Goal: Transaction & Acquisition: Purchase product/service

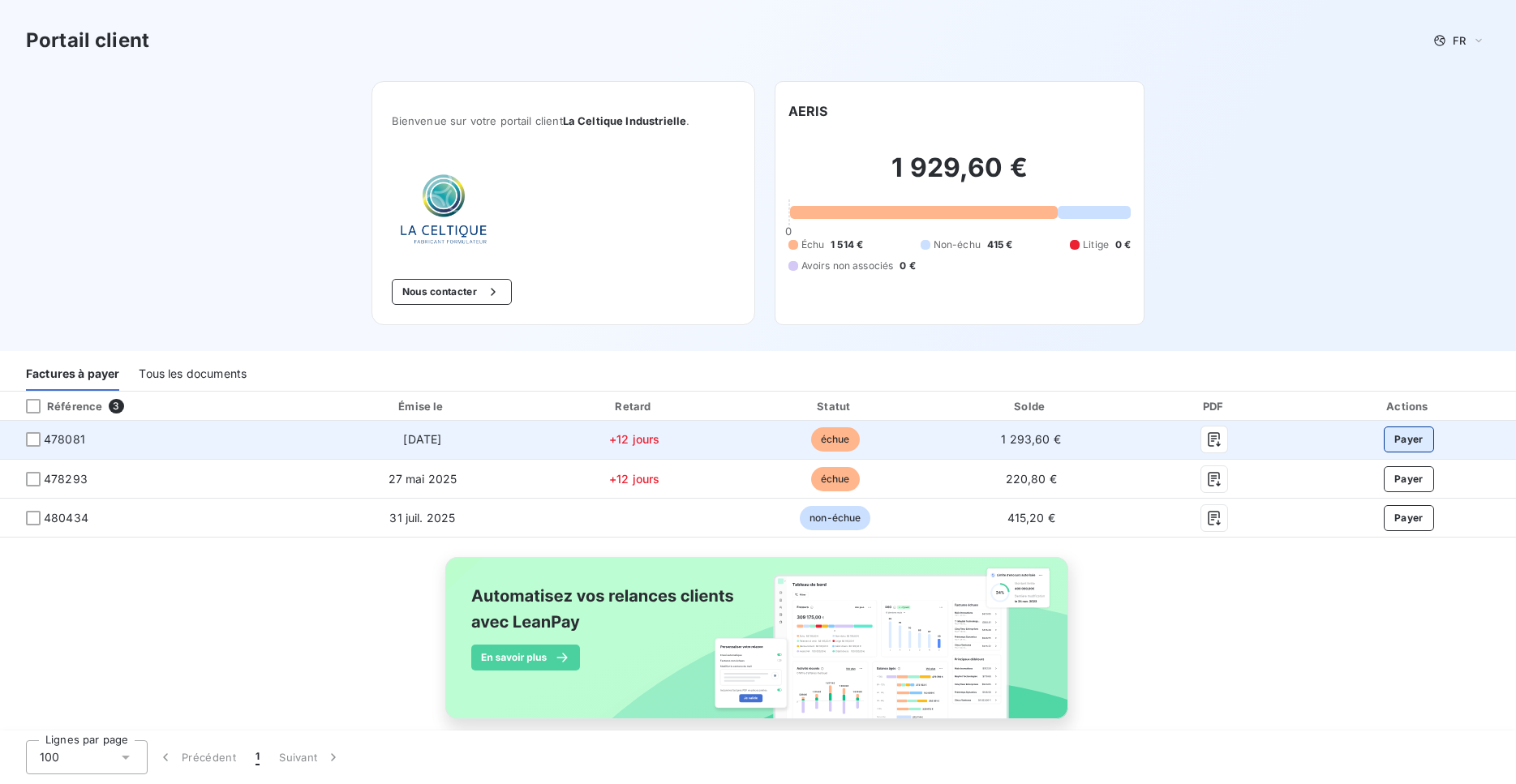
click at [1406, 438] on button "Payer" at bounding box center [1408, 439] width 50 height 26
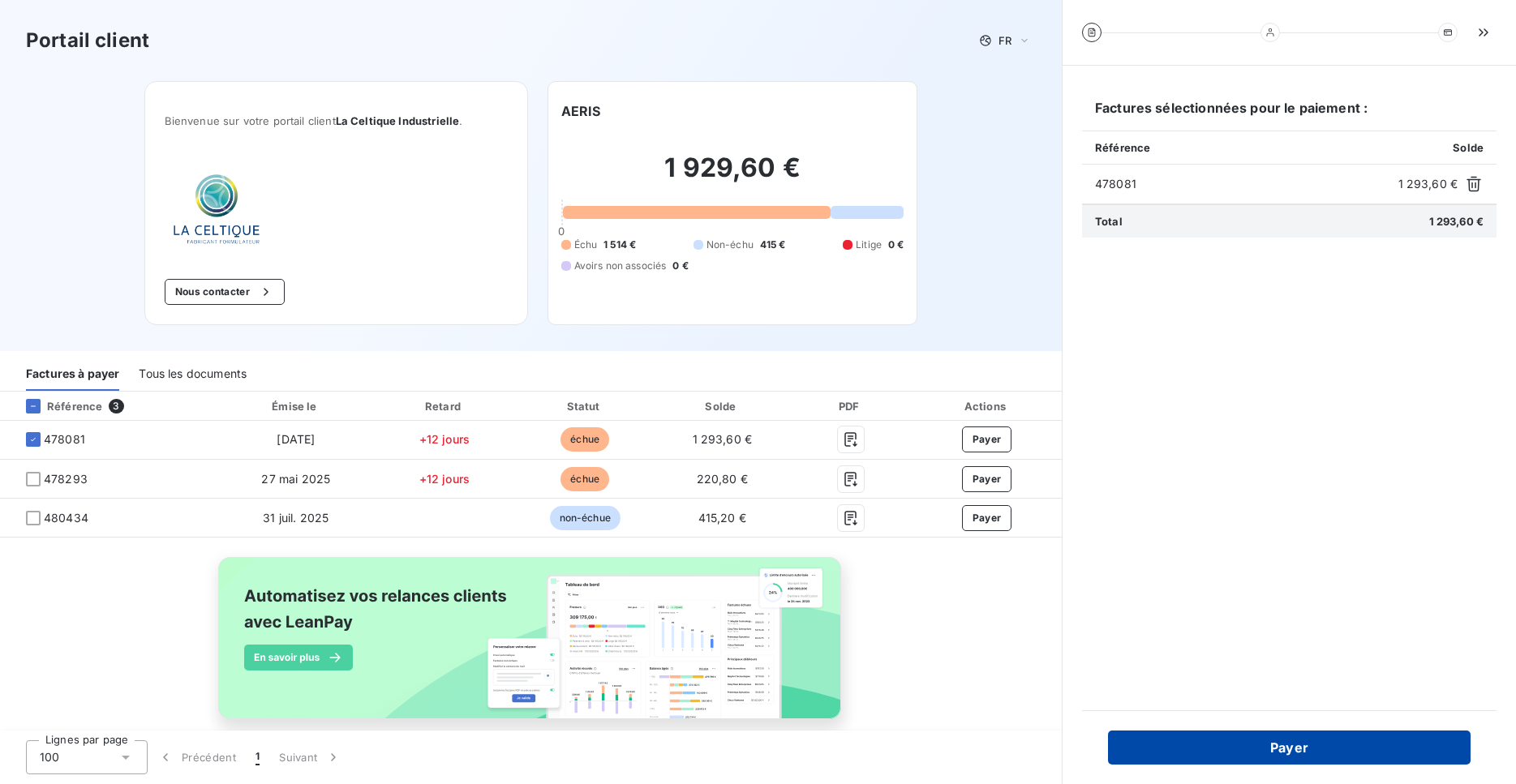
click at [1319, 745] on button "Payer" at bounding box center [1289, 747] width 362 height 34
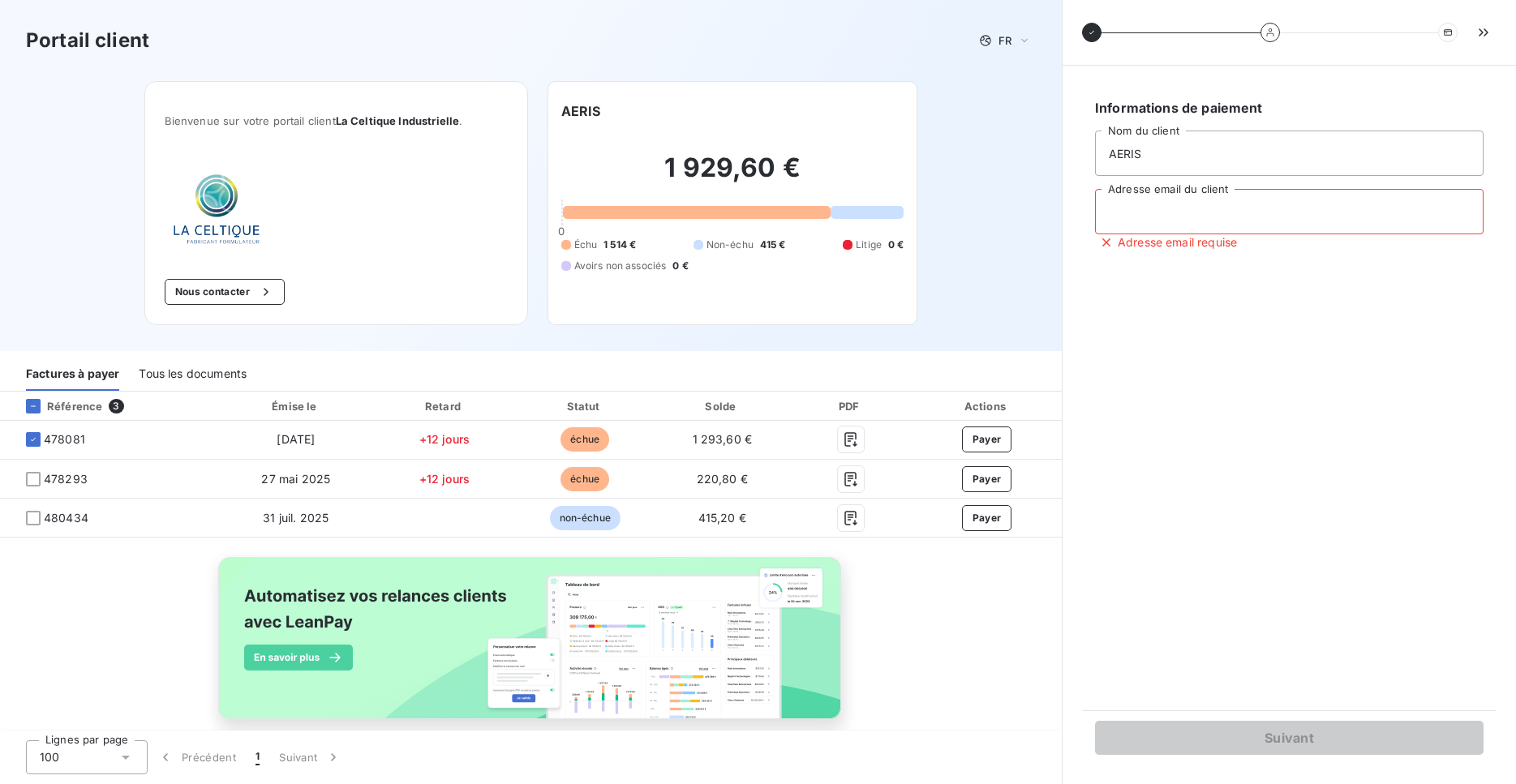
click at [1237, 207] on input "Adresse email du client" at bounding box center [1289, 211] width 388 height 45
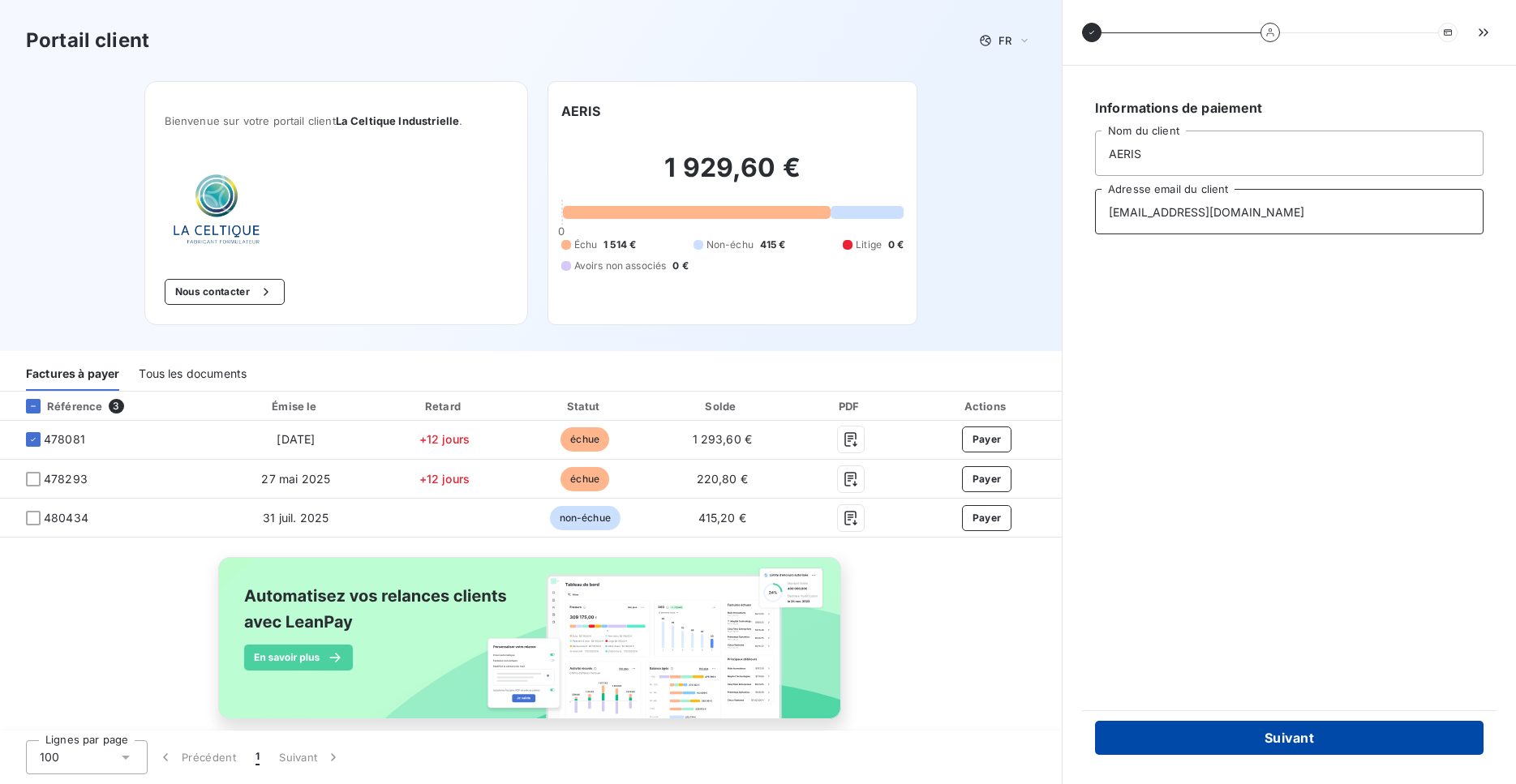
type input "contact@aeris.bzh"
click at [1301, 738] on button "Suivant" at bounding box center [1289, 738] width 388 height 34
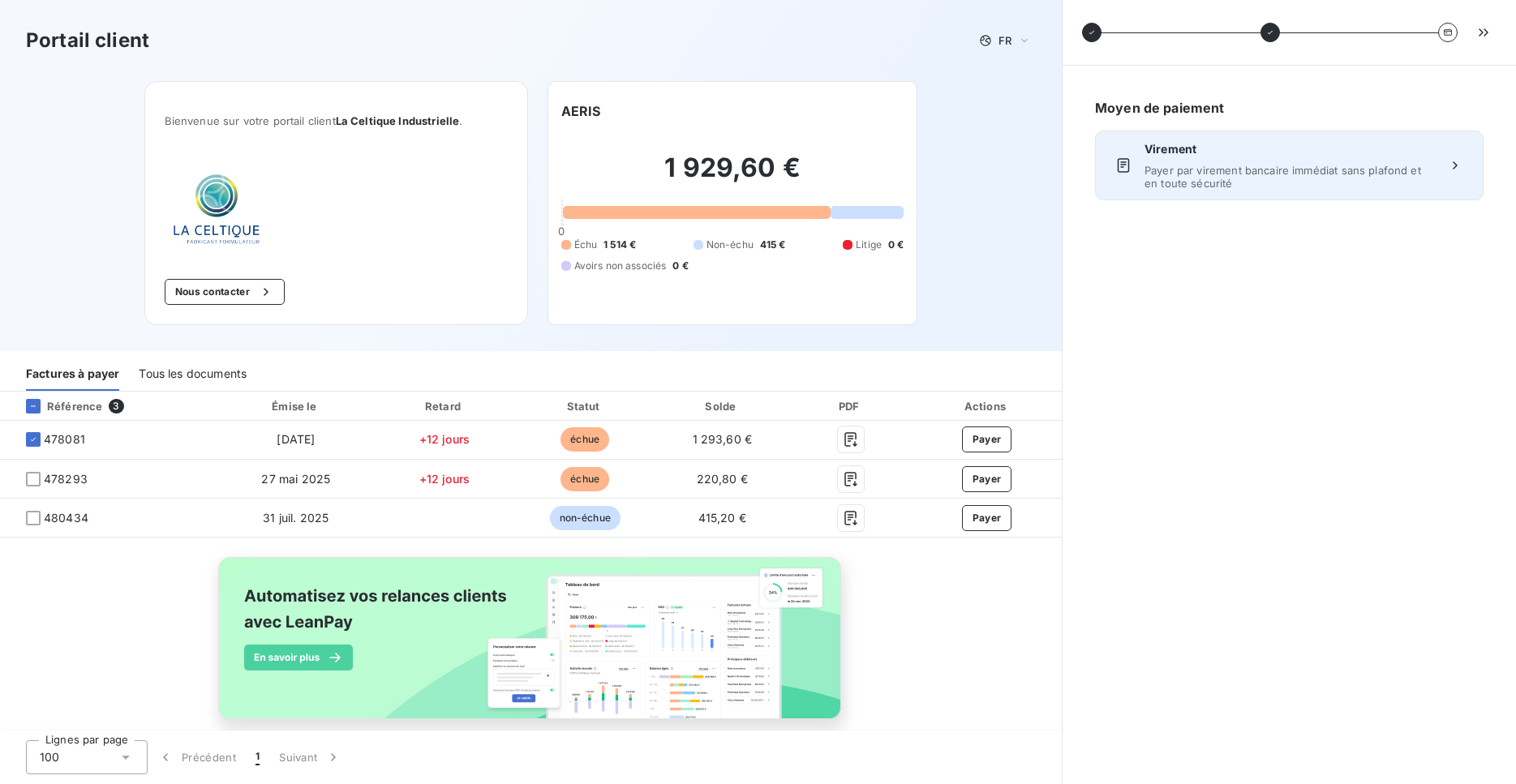
click at [1231, 159] on div "Virement Payer par virement bancaire immédiat sans plafond et en toute sécurité" at bounding box center [1289, 166] width 289 height 49
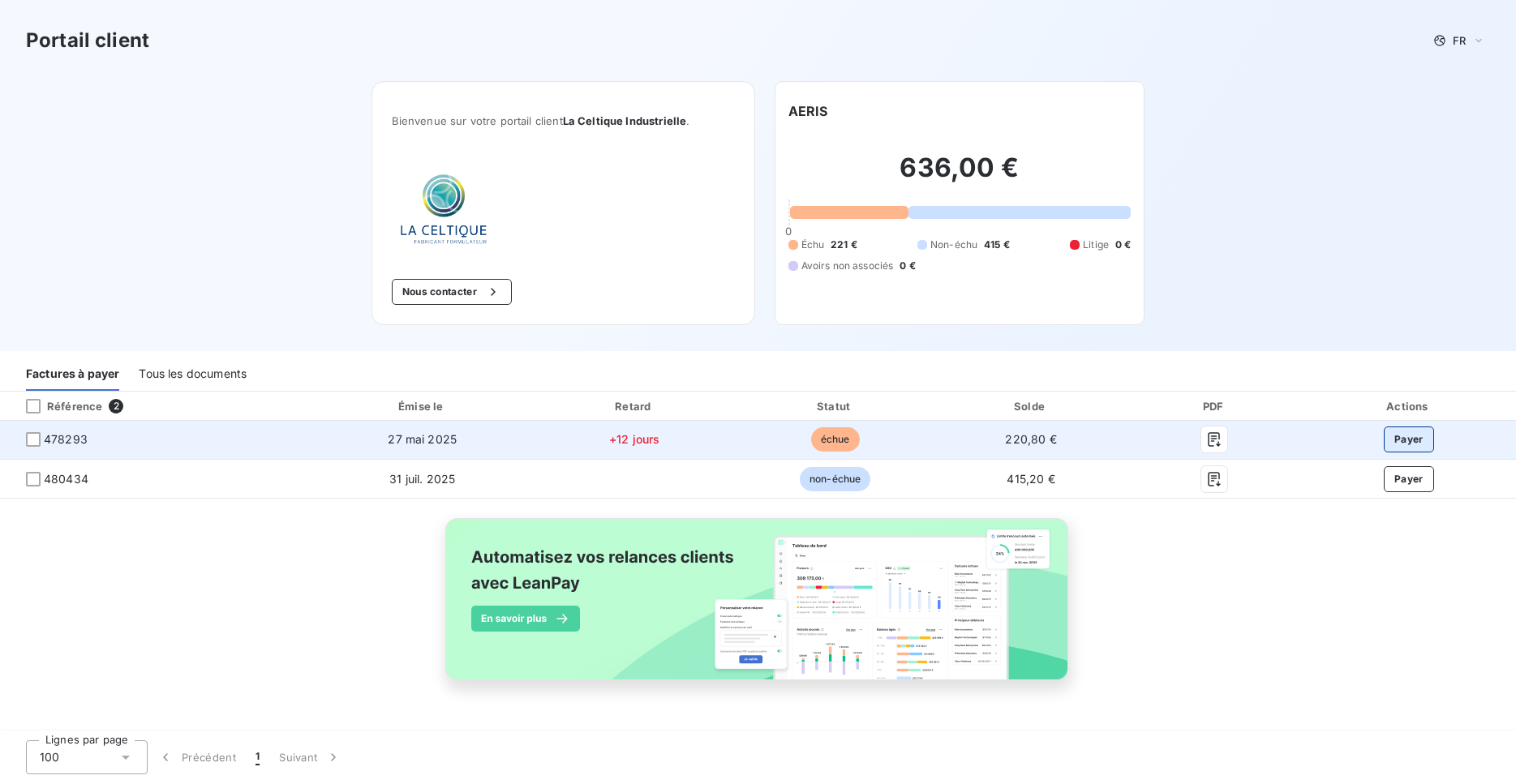
click at [1414, 437] on button "Payer" at bounding box center [1408, 439] width 50 height 26
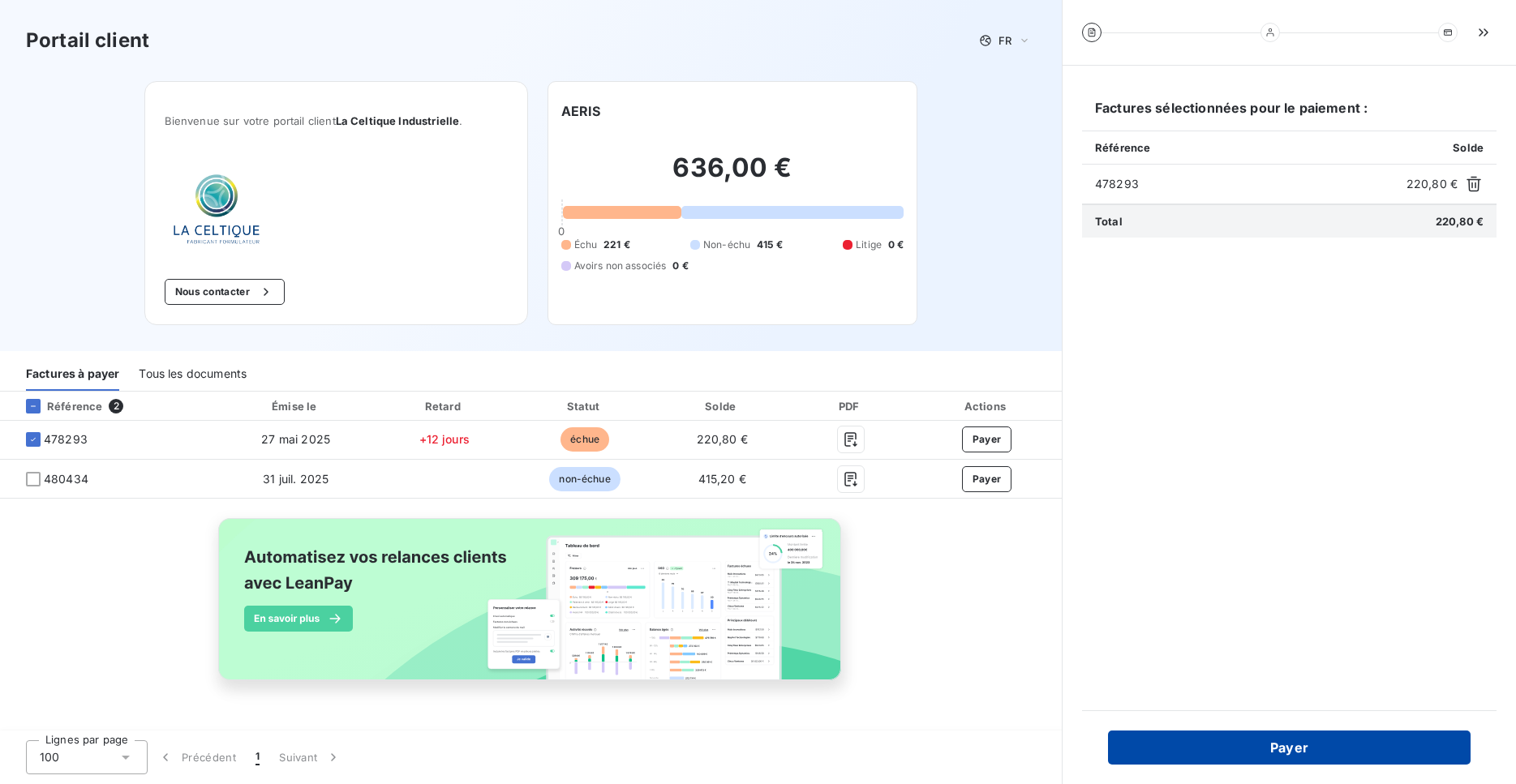
click at [1312, 743] on button "Payer" at bounding box center [1289, 747] width 362 height 34
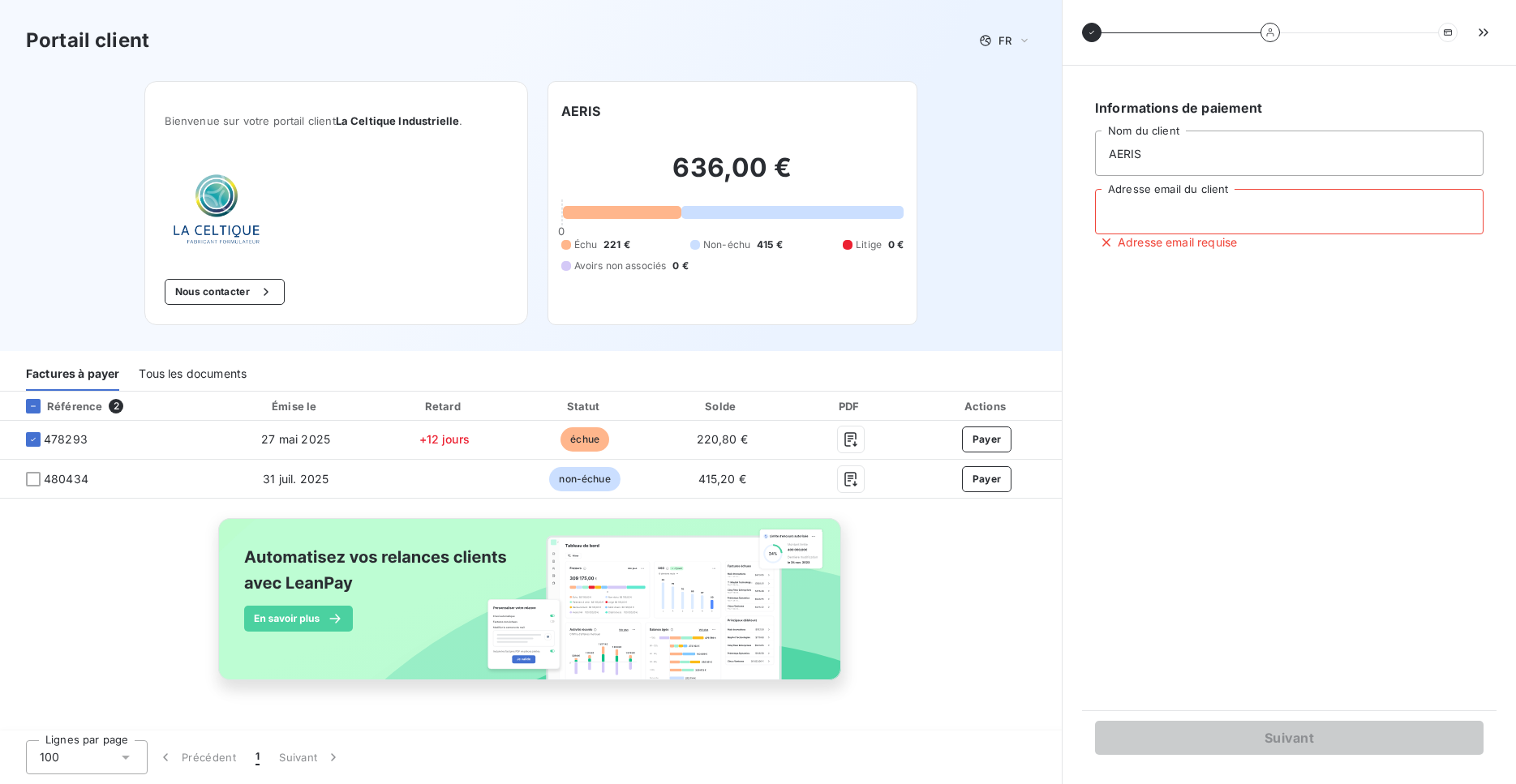
click at [1258, 218] on input "Adresse email du client" at bounding box center [1289, 211] width 388 height 45
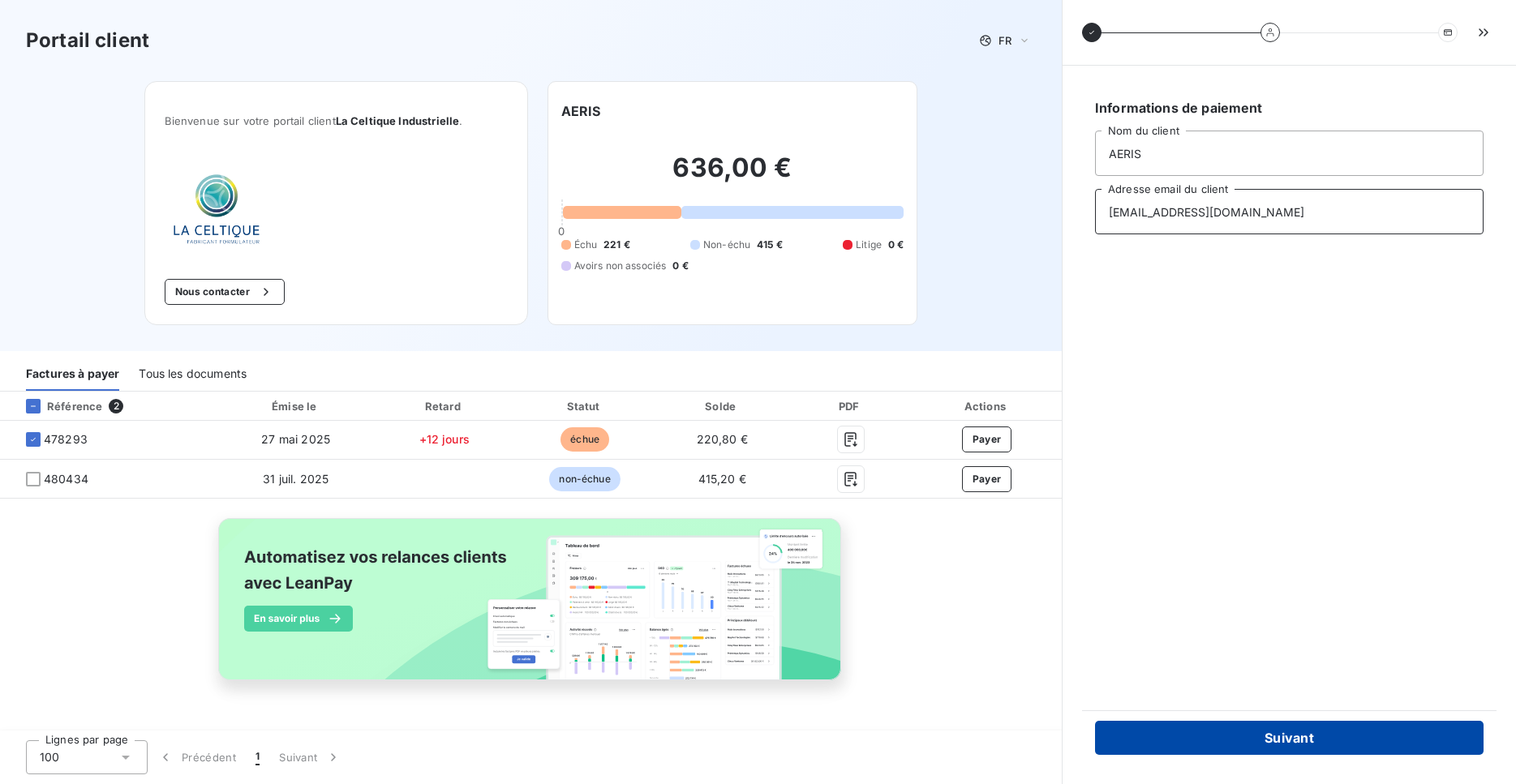
type input "contact@aeris.bzh"
click at [1364, 748] on button "Suivant" at bounding box center [1289, 738] width 388 height 34
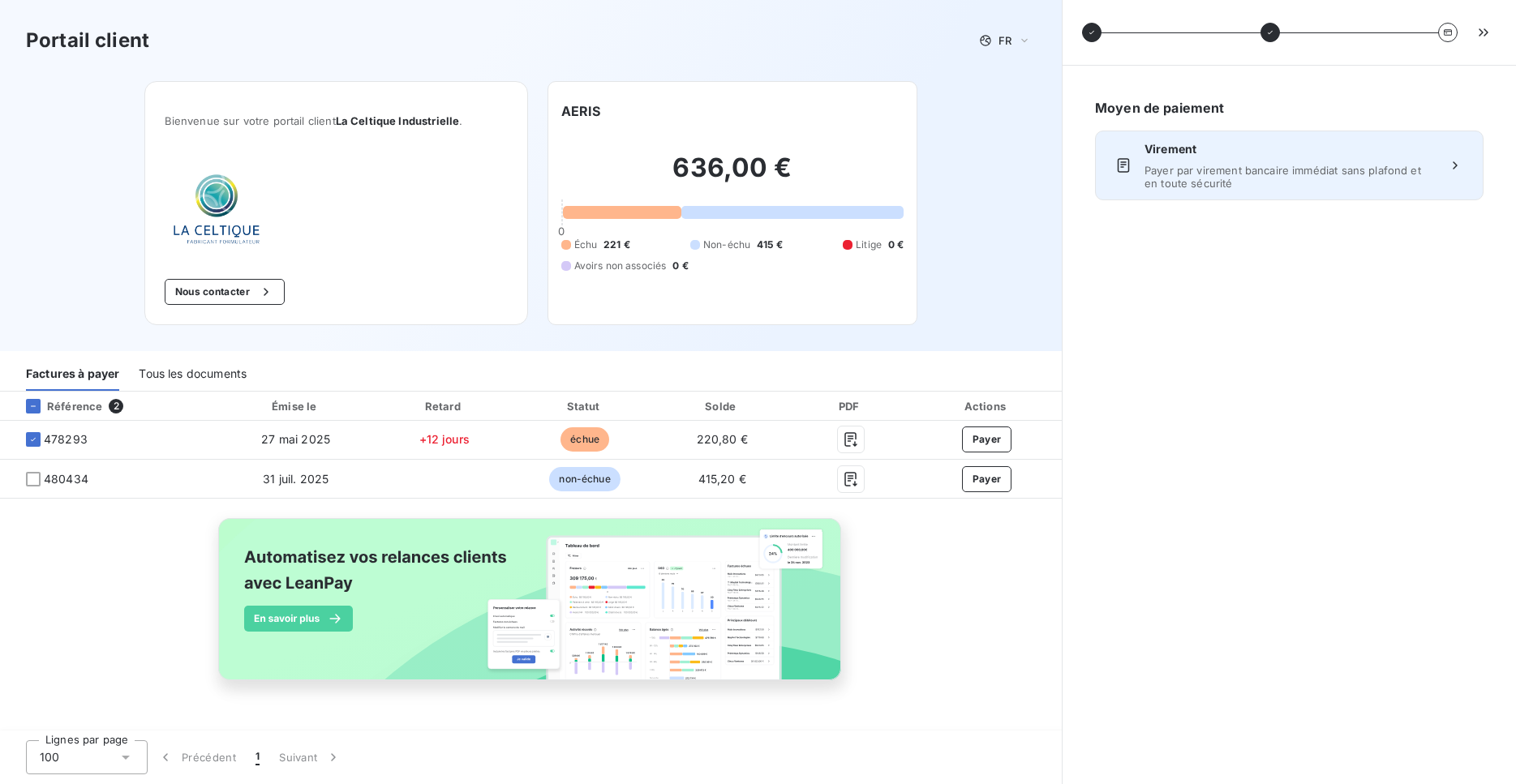
click at [1283, 174] on span "Payer par virement bancaire immédiat sans plafond et en toute sécurité" at bounding box center [1289, 177] width 289 height 26
